Goal: Download file/media

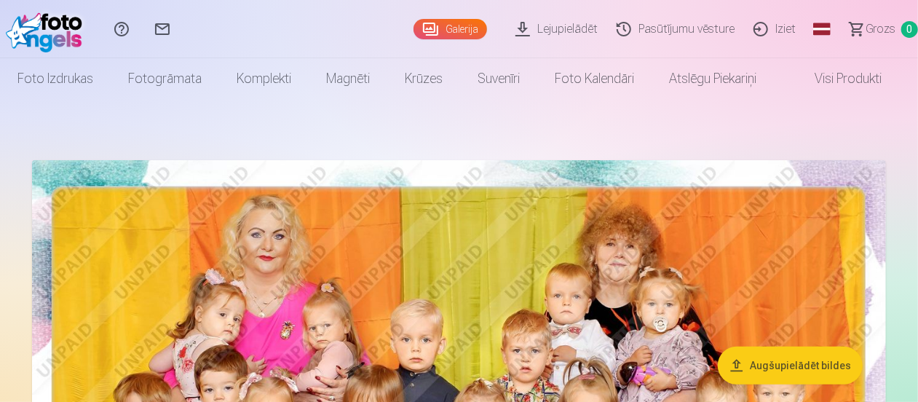
click at [560, 32] on link "Lejupielādēt" at bounding box center [558, 29] width 101 height 58
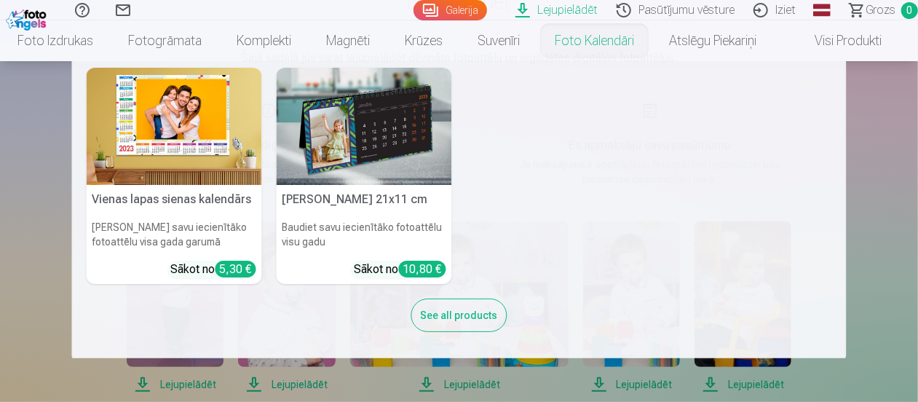
scroll to position [10, 0]
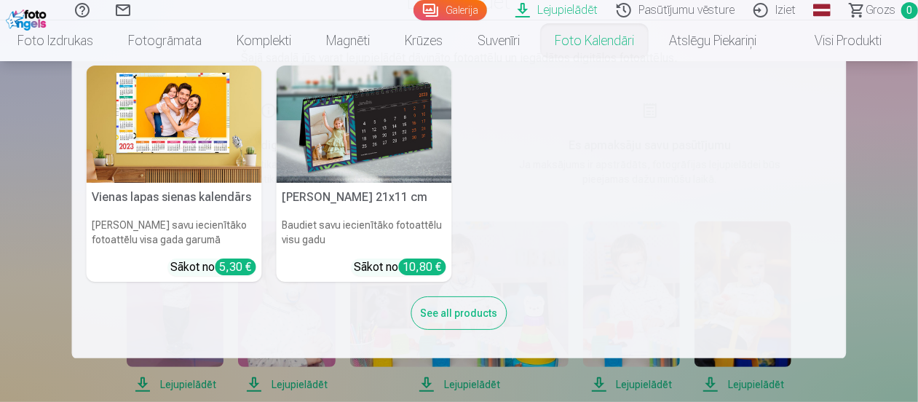
click at [909, 136] on nav "Vienas lapas sienas [PERSON_NAME] savu iecienītāko fotoattēlu visa gada garumā …" at bounding box center [459, 209] width 918 height 297
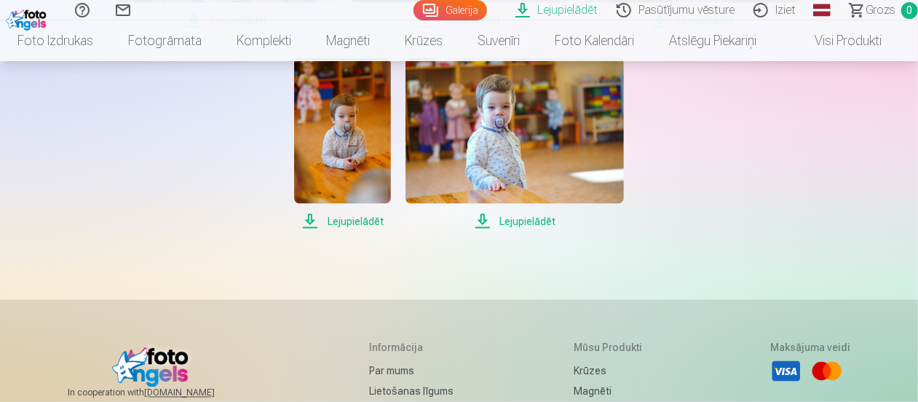
scroll to position [1092, 0]
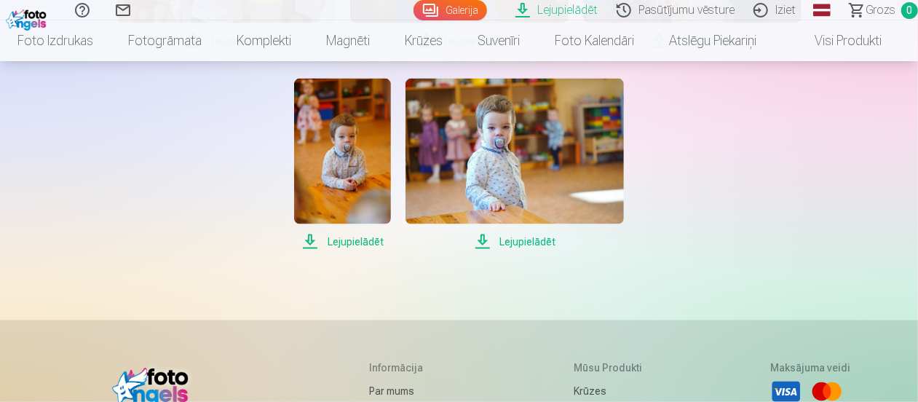
click at [518, 242] on span "Lejupielādēt" at bounding box center [515, 241] width 218 height 17
click at [343, 242] on span "Lejupielādēt" at bounding box center [342, 241] width 97 height 17
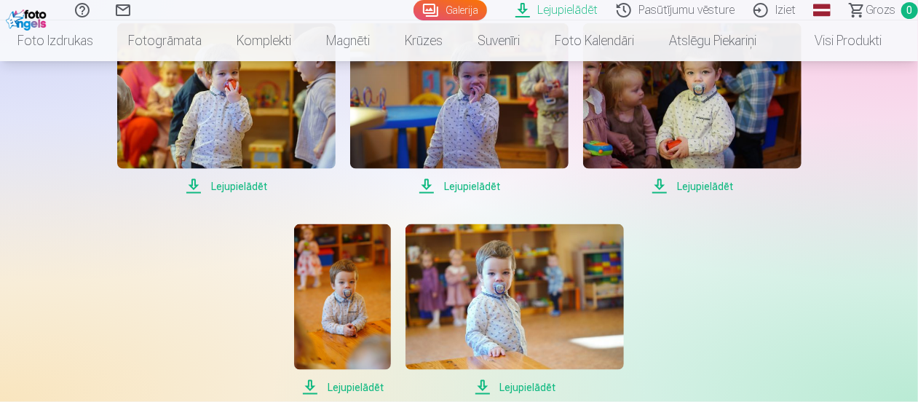
scroll to position [874, 0]
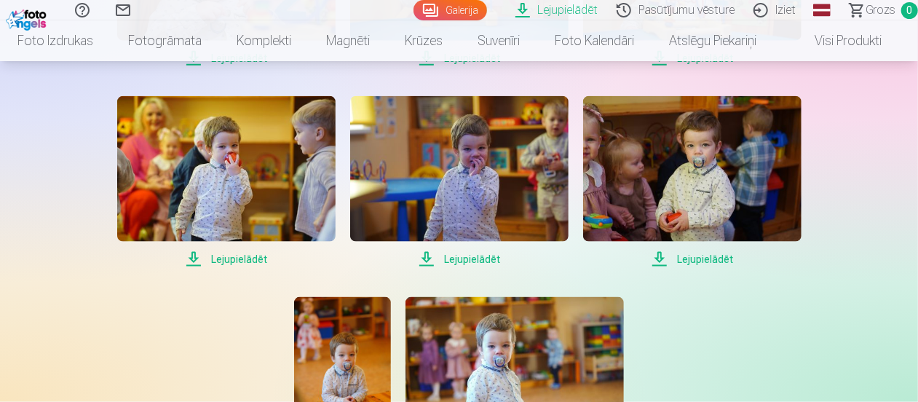
click at [694, 255] on span "Lejupielādēt" at bounding box center [692, 258] width 218 height 17
click at [456, 260] on span "Lejupielādēt" at bounding box center [459, 258] width 218 height 17
click at [234, 260] on span "Lejupielādēt" at bounding box center [226, 258] width 218 height 17
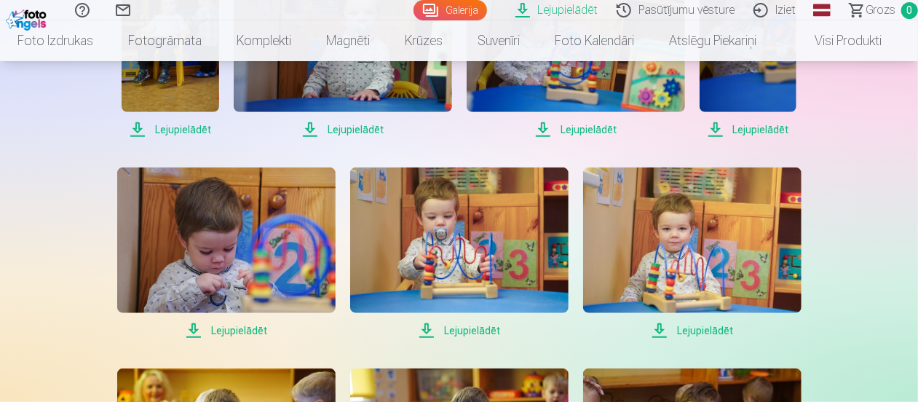
scroll to position [583, 0]
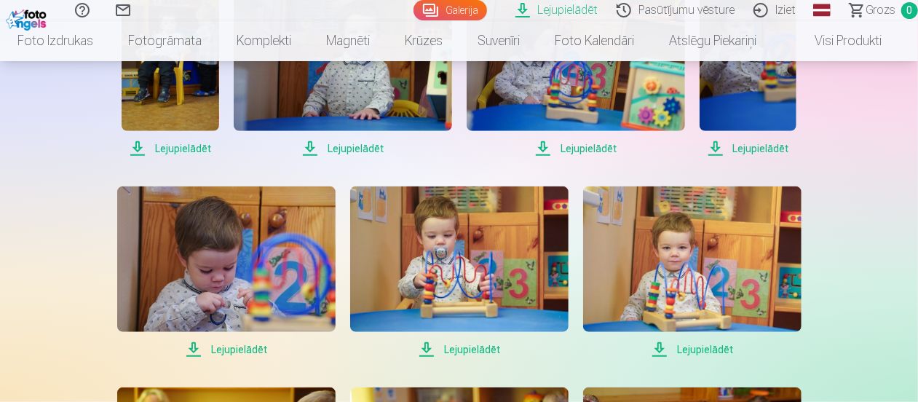
click at [700, 350] on span "Lejupielādēt" at bounding box center [692, 349] width 218 height 17
click at [463, 349] on span "Lejupielādēt" at bounding box center [459, 349] width 218 height 17
click at [218, 349] on span "Lejupielādēt" at bounding box center [226, 349] width 218 height 17
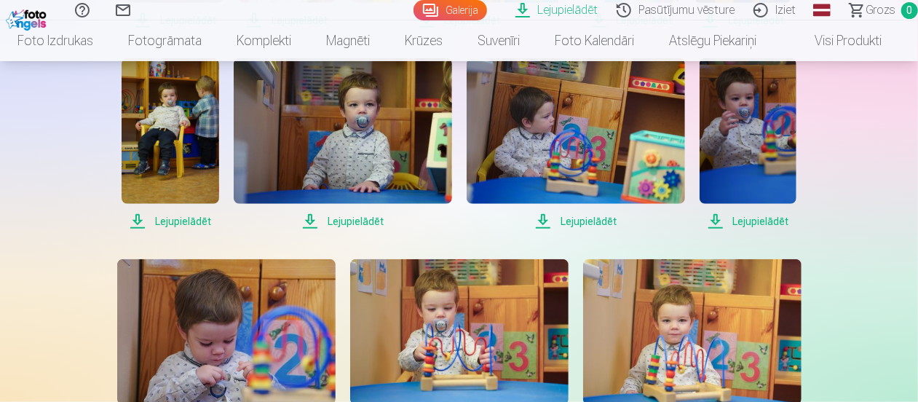
click at [765, 221] on span "Lejupielādēt" at bounding box center [748, 221] width 97 height 17
click at [587, 218] on span "Lejupielādēt" at bounding box center [576, 221] width 218 height 17
click at [338, 224] on span "Lejupielādēt" at bounding box center [343, 221] width 218 height 17
click at [179, 222] on span "Lejupielādēt" at bounding box center [170, 221] width 97 height 17
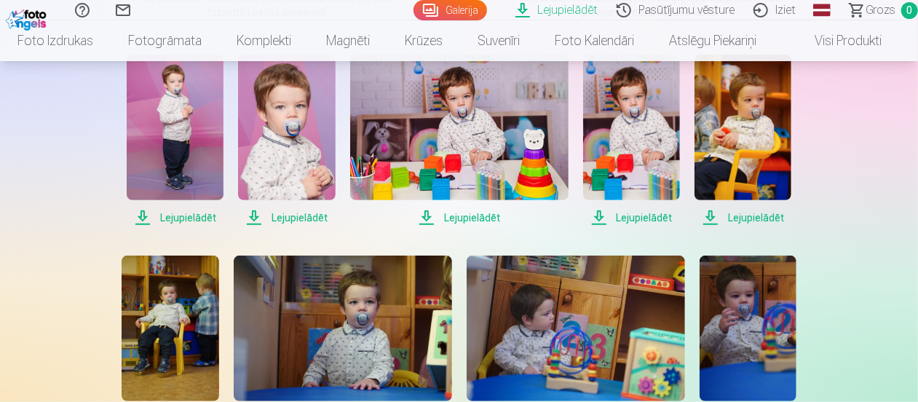
scroll to position [291, 0]
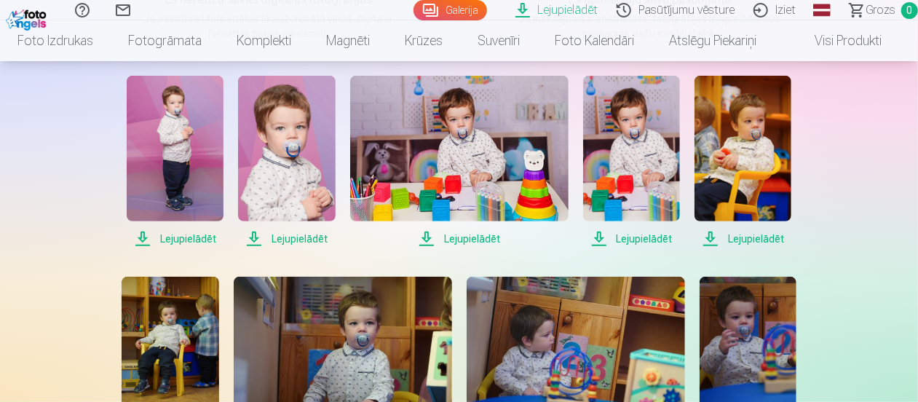
click at [748, 238] on span "Lejupielādēt" at bounding box center [743, 238] width 97 height 17
click at [654, 241] on span "Lejupielādēt" at bounding box center [631, 238] width 97 height 17
click at [476, 237] on span "Lejupielādēt" at bounding box center [459, 238] width 218 height 17
click at [298, 240] on span "Lejupielādēt" at bounding box center [286, 238] width 97 height 17
click at [184, 241] on span "Lejupielādēt" at bounding box center [175, 238] width 97 height 17
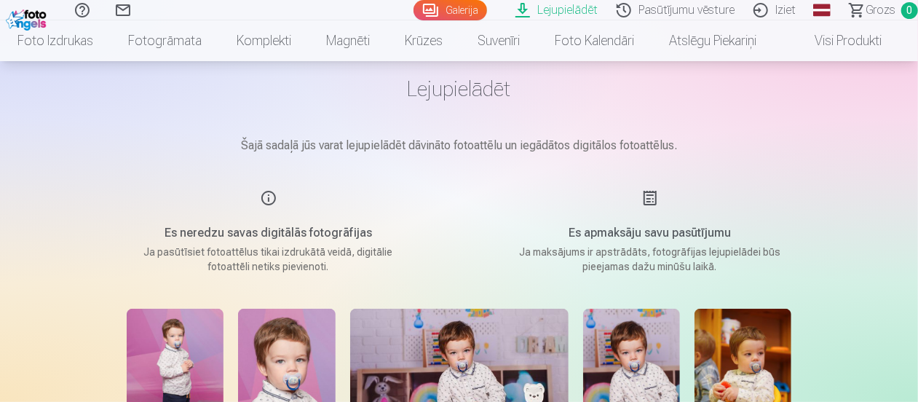
scroll to position [40, 0]
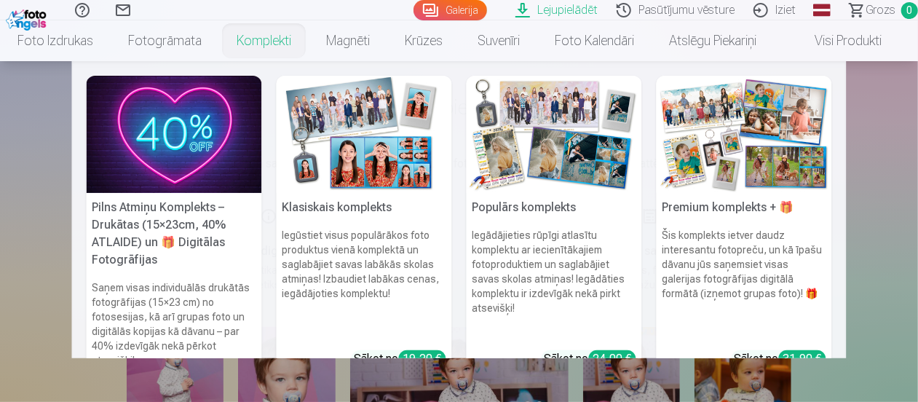
click at [893, 186] on nav "Pilns Atmiņu Komplekts – Drukātas (15×23cm, 40% ATLAIDE) un 🎁 Digitālas Fotogrā…" at bounding box center [459, 209] width 918 height 297
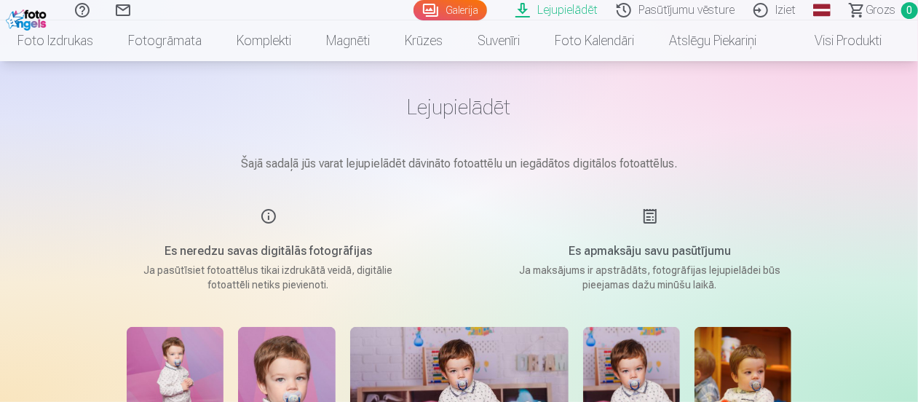
click at [673, 16] on link "Pasūtījumu vēsture" at bounding box center [677, 10] width 137 height 20
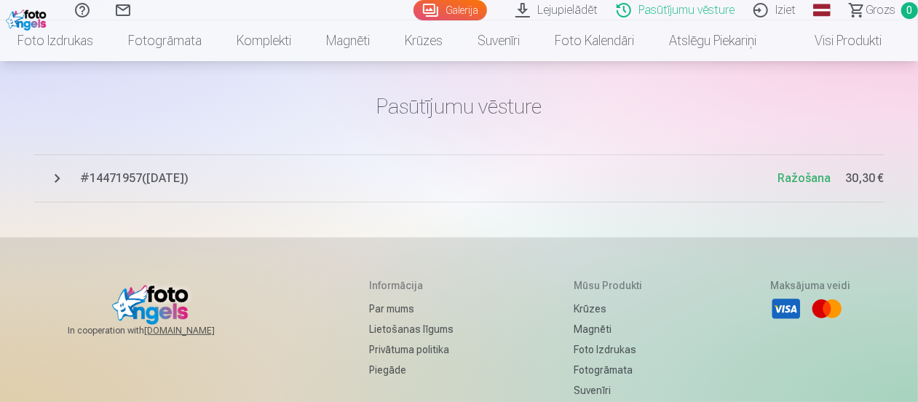
scroll to position [73, 0]
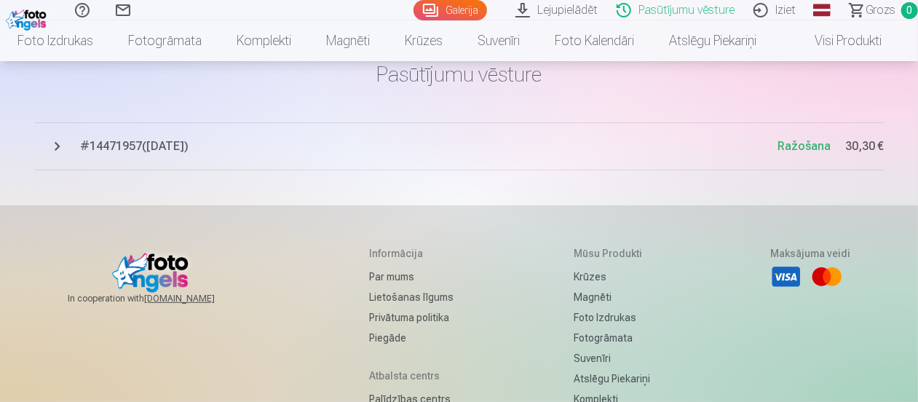
click at [57, 146] on button "# 14471957 ( [DATE] ) Ražošana 30,30 €" at bounding box center [459, 146] width 851 height 48
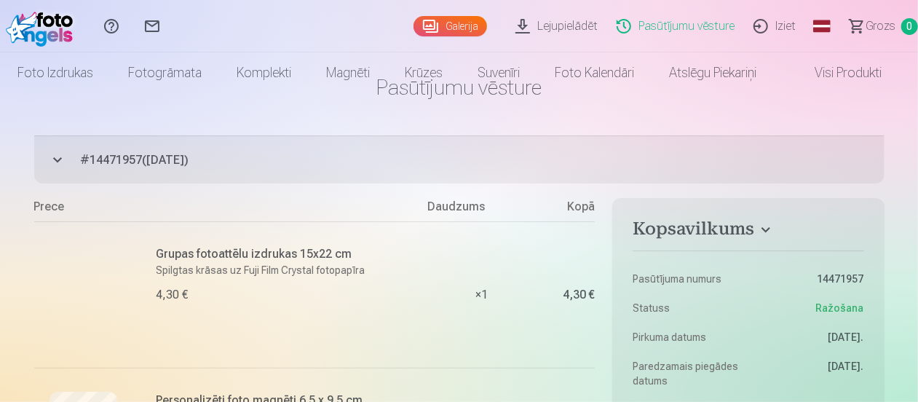
scroll to position [0, 0]
